Goal: Complete application form: Complete application form

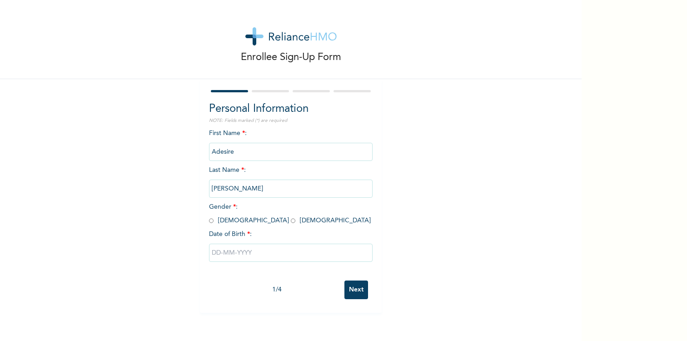
click at [214, 221] on span "Gender * : [DEMOGRAPHIC_DATA] [DEMOGRAPHIC_DATA]" at bounding box center [290, 214] width 162 height 20
click at [209, 221] on input "radio" at bounding box center [211, 220] width 5 height 9
radio input "true"
click at [233, 249] on input "text" at bounding box center [291, 253] width 164 height 18
select select "8"
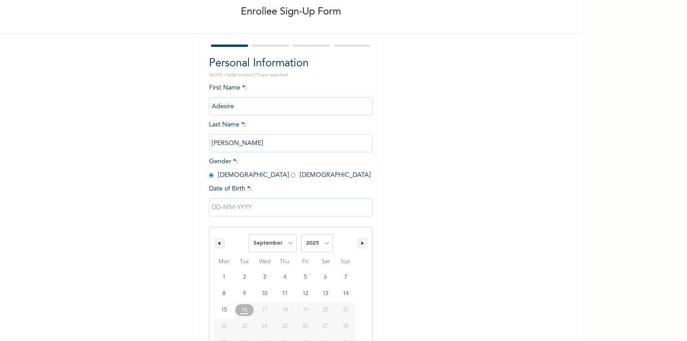
scroll to position [65, 0]
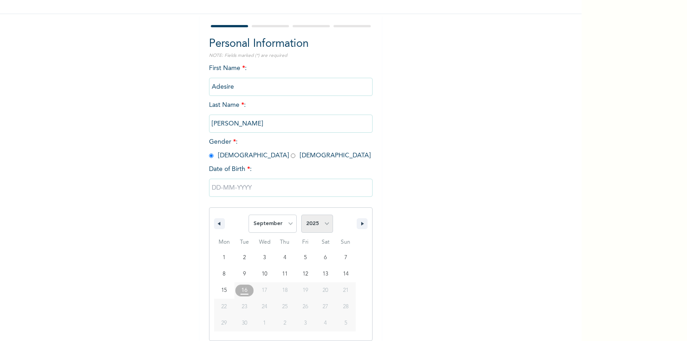
click at [320, 220] on select "2025 2024 2023 2022 2021 2020 2019 2018 2017 2016 2015 2014 2013 2012 2011 2010…" at bounding box center [317, 224] width 32 height 18
select select "1998"
click at [301, 215] on select "2025 2024 2023 2022 2021 2020 2019 2018 2017 2016 2015 2014 2013 2012 2011 2010…" at bounding box center [317, 224] width 32 height 18
click at [261, 221] on select "January February March April May June July August September October November De…" at bounding box center [273, 224] width 48 height 18
select select "1"
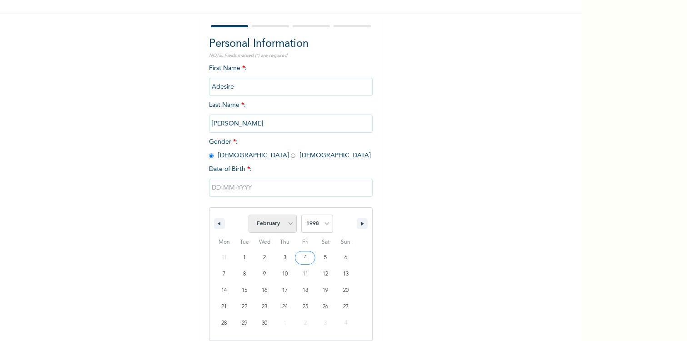
click at [249, 215] on select "January February March April May June July August September October November De…" at bounding box center [273, 224] width 48 height 18
type input "[DATE]"
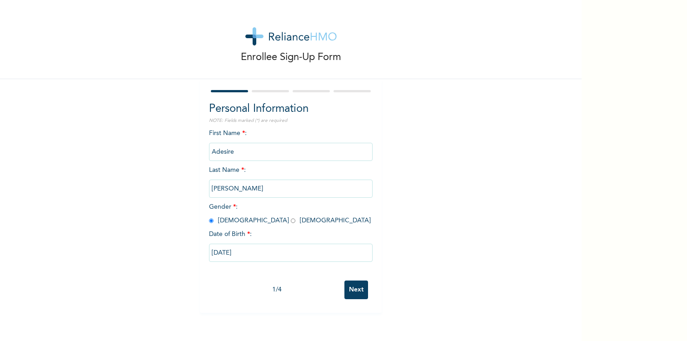
click at [357, 286] on input "Next" at bounding box center [357, 290] width 24 height 19
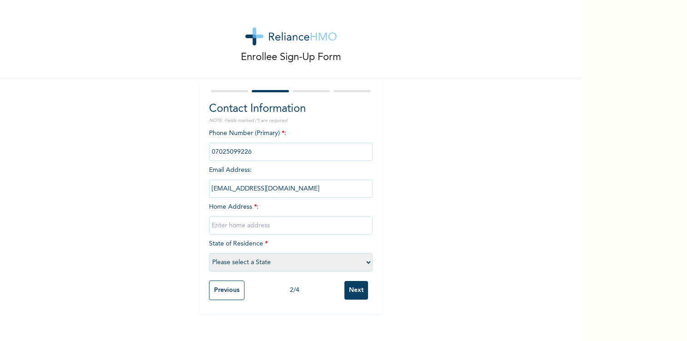
click at [327, 222] on input "text" at bounding box center [291, 225] width 164 height 18
click at [235, 227] on input "text" at bounding box center [291, 225] width 164 height 18
click at [279, 188] on input "[EMAIL_ADDRESS][DOMAIN_NAME]" at bounding box center [291, 189] width 164 height 18
click at [259, 231] on input "text" at bounding box center [291, 225] width 164 height 18
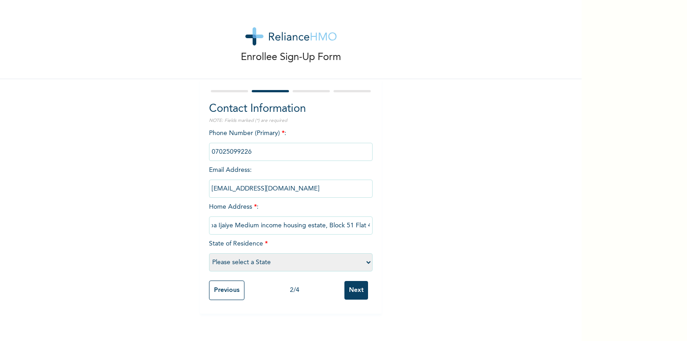
type input "Ogba Ijaiye Medium income housing estate, Block 51 Flat 4"
click at [289, 263] on select "Please select a State [PERSON_NAME] (FCT) [PERSON_NAME] Ibom [GEOGRAPHIC_DATA] …" at bounding box center [291, 262] width 164 height 18
select select "25"
click at [209, 253] on select "Please select a State [PERSON_NAME] (FCT) [PERSON_NAME] Ibom [GEOGRAPHIC_DATA] …" at bounding box center [291, 262] width 164 height 18
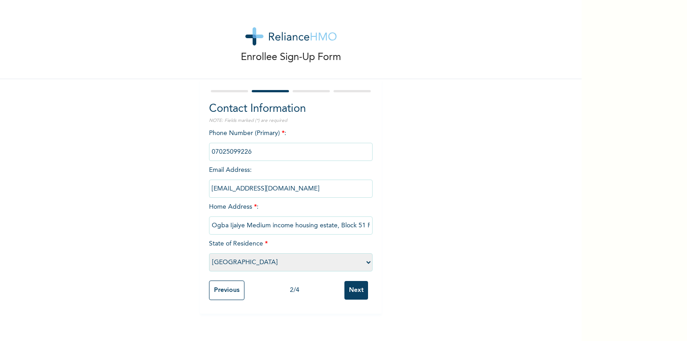
click at [356, 290] on input "Next" at bounding box center [357, 290] width 24 height 19
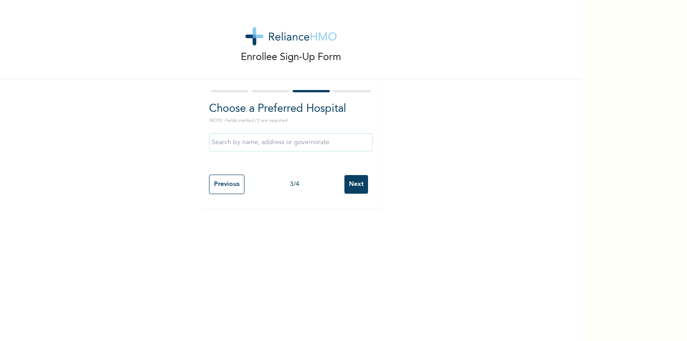
click at [328, 135] on input "text" at bounding box center [291, 142] width 164 height 18
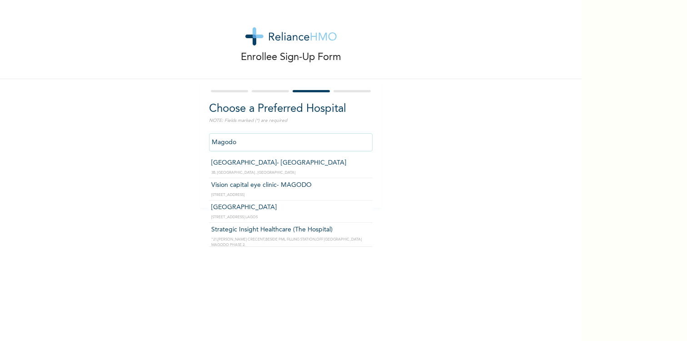
scroll to position [5, 0]
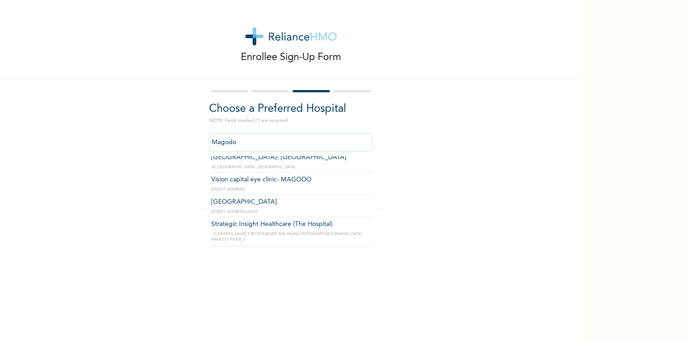
type input "[GEOGRAPHIC_DATA]"
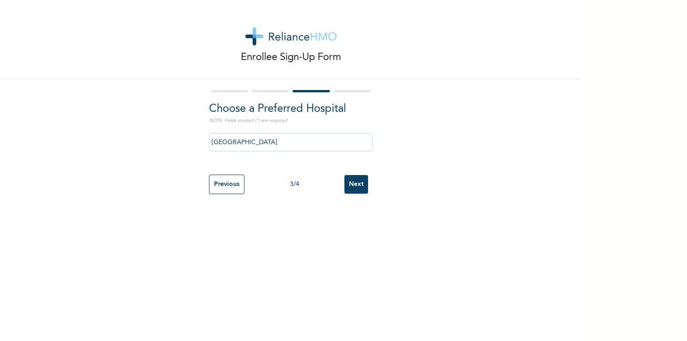
click at [361, 187] on input "Next" at bounding box center [357, 184] width 24 height 19
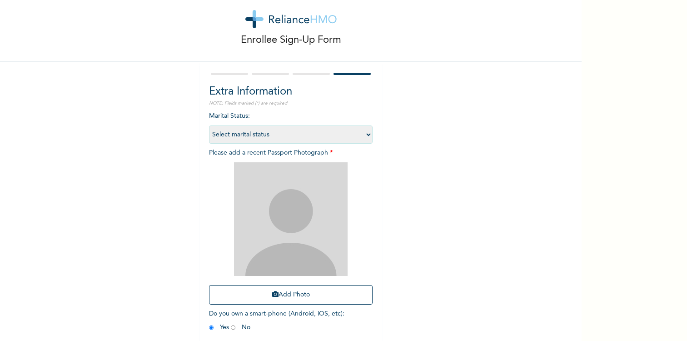
scroll to position [18, 0]
click at [346, 131] on select "Select marital status [DEMOGRAPHIC_DATA] Married [DEMOGRAPHIC_DATA] Widow/[DEMO…" at bounding box center [291, 134] width 164 height 18
select select "1"
click at [209, 125] on select "Select marital status [DEMOGRAPHIC_DATA] Married [DEMOGRAPHIC_DATA] Widow/[DEMO…" at bounding box center [291, 134] width 164 height 18
click at [350, 129] on select "Select marital status [DEMOGRAPHIC_DATA] Married [DEMOGRAPHIC_DATA] Widow/[DEMO…" at bounding box center [291, 134] width 164 height 18
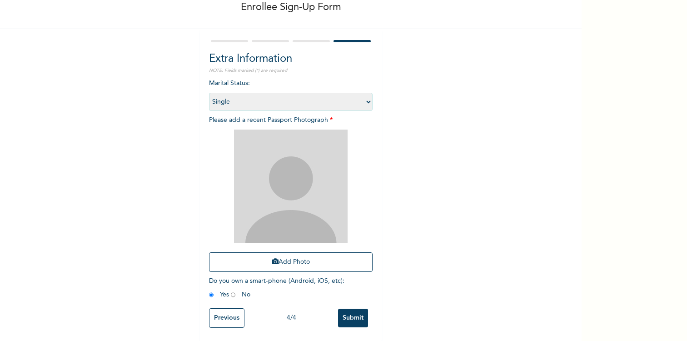
scroll to position [51, 0]
click at [316, 160] on img at bounding box center [291, 186] width 114 height 114
click at [270, 261] on button "Add Photo" at bounding box center [291, 262] width 164 height 20
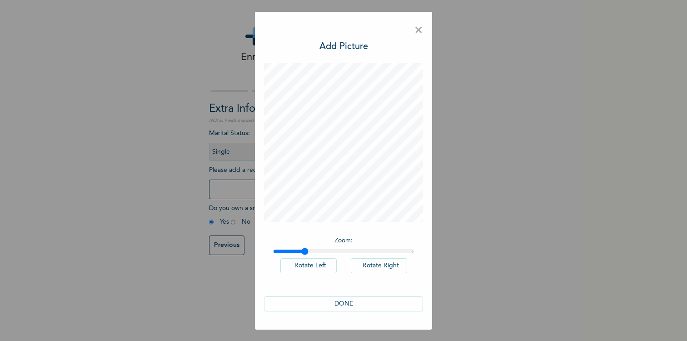
drag, startPoint x: 276, startPoint y: 251, endPoint x: 305, endPoint y: 257, distance: 29.8
type input "1.21"
click at [305, 255] on input "range" at bounding box center [343, 251] width 141 height 7
click at [363, 299] on button "DONE" at bounding box center [343, 303] width 159 height 15
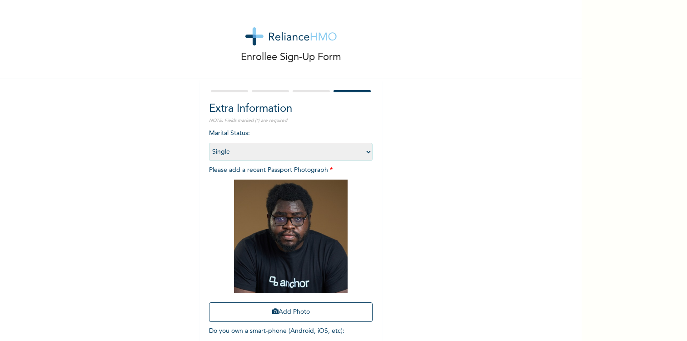
scroll to position [47, 0]
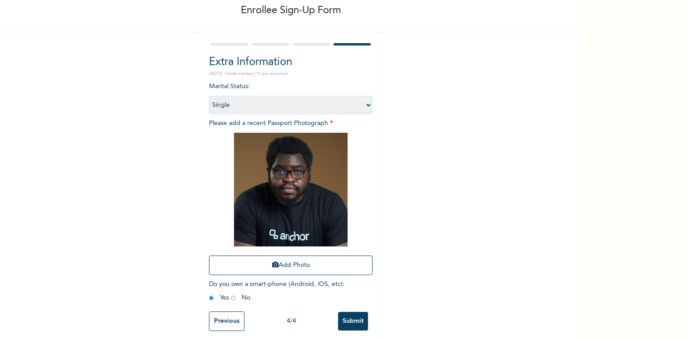
click at [358, 320] on input "Submit" at bounding box center [353, 321] width 30 height 19
